Goal: Task Accomplishment & Management: Complete application form

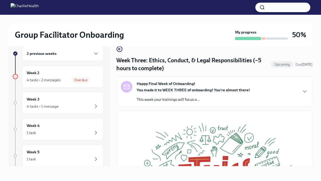
scroll to position [202, 0]
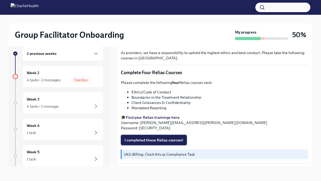
click at [142, 138] on span "I completed these Relias courses!" at bounding box center [153, 140] width 59 height 5
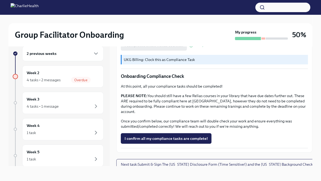
scroll to position [297, 0]
click at [71, 79] on span "Overdue" at bounding box center [81, 80] width 20 height 4
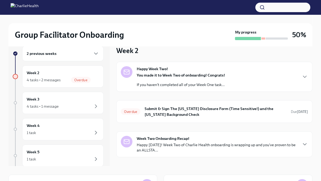
click at [277, 8] on button "button" at bounding box center [282, 8] width 55 height 10
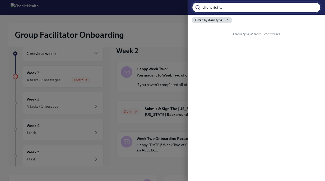
type input "client rights"
click at [313, 8] on input "client rights" at bounding box center [261, 7] width 118 height 11
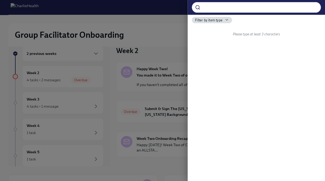
click at [137, 38] on div at bounding box center [162, 90] width 325 height 181
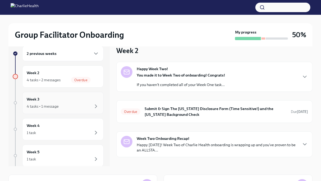
click at [64, 107] on div "4 tasks • 1 message" at bounding box center [63, 106] width 72 height 6
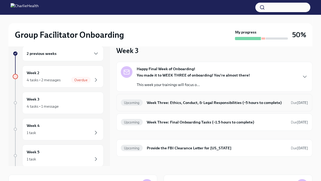
click at [177, 99] on div "Upcoming Week Three: Ethics, Conduct, & Legal Responsibilities (~5 hours to com…" at bounding box center [214, 103] width 187 height 8
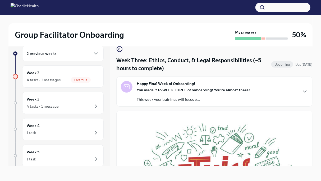
click at [157, 89] on strong "You made it to WEEK THREE of onboarding! You're almost there!" at bounding box center [193, 90] width 113 height 5
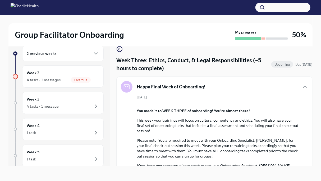
click at [157, 89] on h5 "Happy Final Week of Onboarding!" at bounding box center [171, 87] width 69 height 6
click at [46, 112] on div "Week 3 4 tasks • 1 message" at bounding box center [62, 103] width 81 height 22
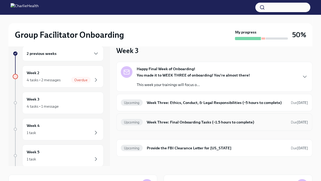
click at [174, 123] on h6 "Week Three: Final Onboarding Tasks (~1.5 hours to complete)" at bounding box center [217, 122] width 140 height 6
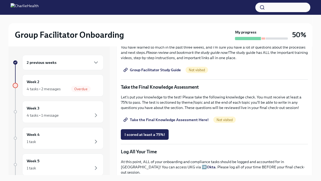
scroll to position [252, 0]
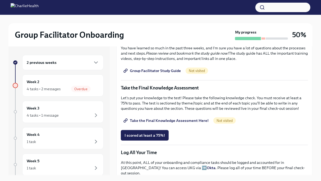
click at [158, 68] on span "Group Facilitator Study Guide" at bounding box center [152, 70] width 56 height 5
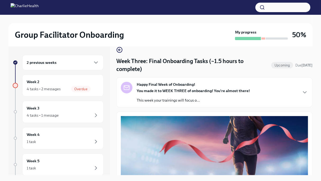
scroll to position [0, 0]
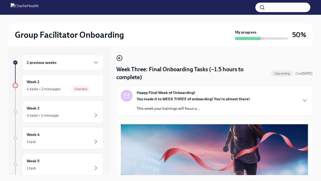
click at [119, 59] on icon "button" at bounding box center [119, 58] width 6 height 6
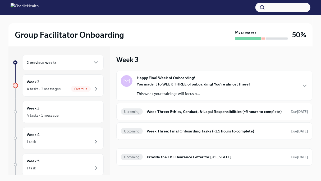
scroll to position [6, 0]
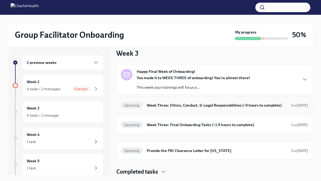
click at [173, 103] on h6 "Week Three: Ethics, Conduct, & Legal Responsibilities (~5 hours to complete)" at bounding box center [217, 106] width 140 height 6
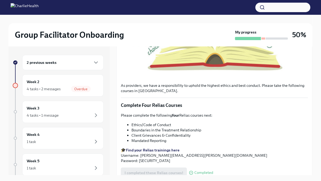
scroll to position [297, 0]
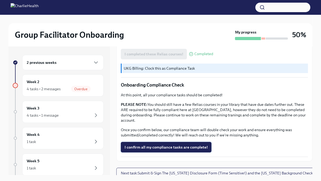
click at [174, 145] on span "I confirm all my compliance tasks are complete!" at bounding box center [165, 147] width 83 height 5
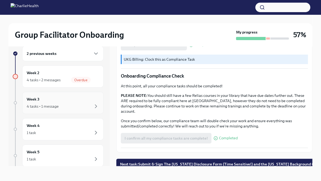
click at [70, 102] on div "Week 3 4 tasks • 1 message" at bounding box center [63, 102] width 72 height 13
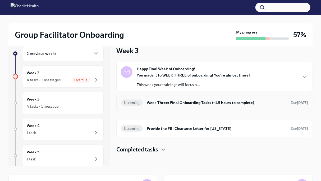
click at [184, 99] on div "Upcoming Week Three: Final Onboarding Tasks (~1.5 hours to complete) Due [DATE]" at bounding box center [214, 103] width 187 height 8
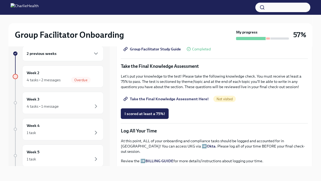
scroll to position [267, 0]
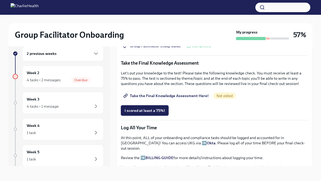
click at [187, 95] on span "Take the Final Knowledge Assessment Here!" at bounding box center [166, 95] width 84 height 5
click at [141, 105] on button "I scored at least a 75%!" at bounding box center [145, 110] width 48 height 11
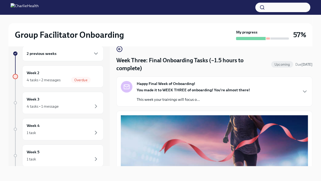
scroll to position [0, 0]
